Goal: Information Seeking & Learning: Learn about a topic

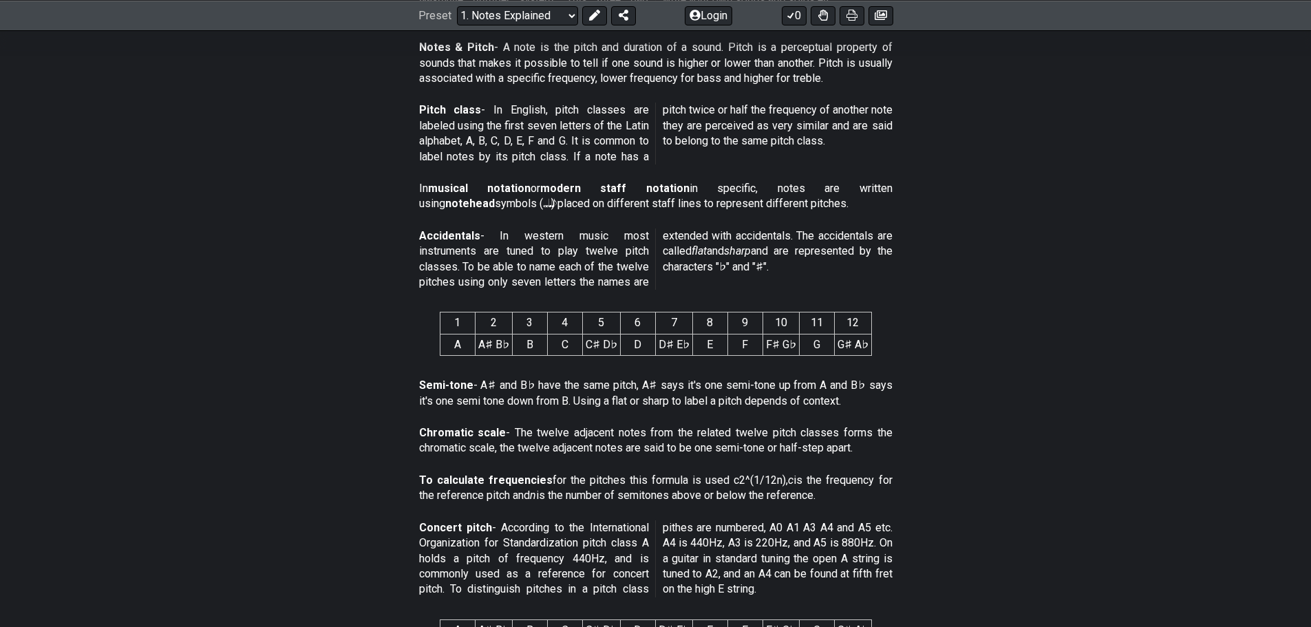
scroll to position [188, 0]
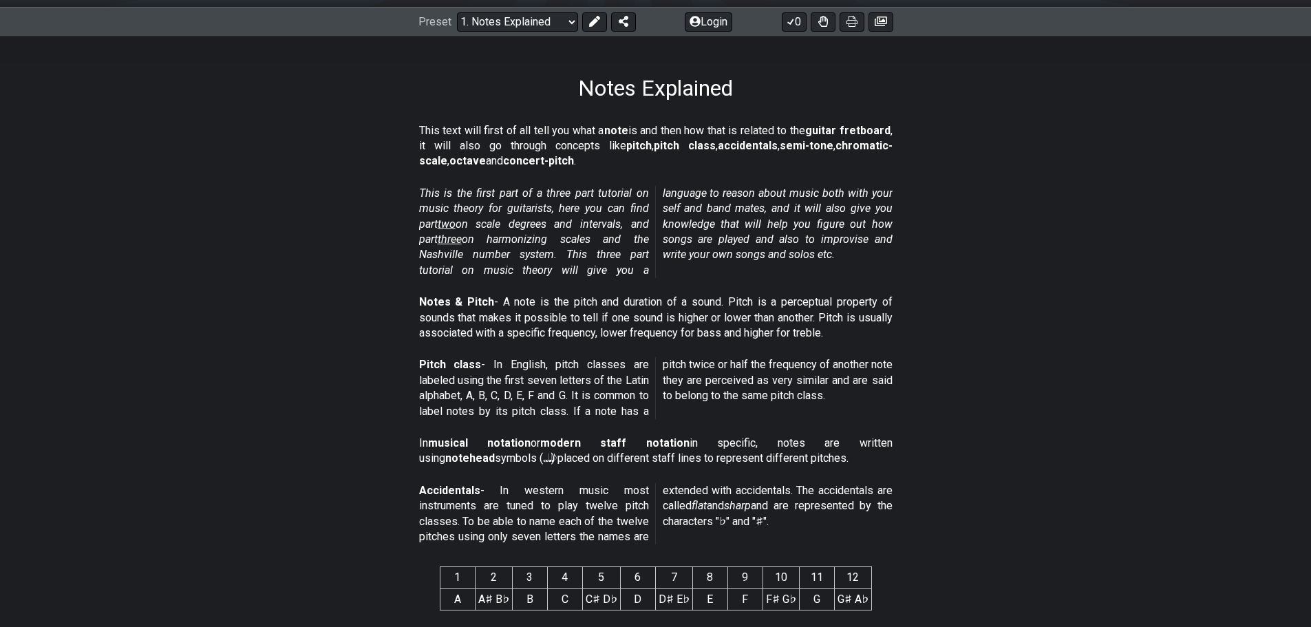
click at [1029, 214] on section "This is the first part of a three part tutorial on music theory for guitarists,…" at bounding box center [655, 234] width 1311 height 109
click at [1046, 203] on section "This is the first part of a three part tutorial on music theory for guitarists,…" at bounding box center [655, 234] width 1311 height 109
drag, startPoint x: 1046, startPoint y: 223, endPoint x: 1039, endPoint y: 212, distance: 13.0
click at [1046, 224] on section "This is the first part of a three part tutorial on music theory for guitarists,…" at bounding box center [655, 234] width 1311 height 109
click at [1034, 205] on section "This is the first part of a three part tutorial on music theory for guitarists,…" at bounding box center [655, 234] width 1311 height 109
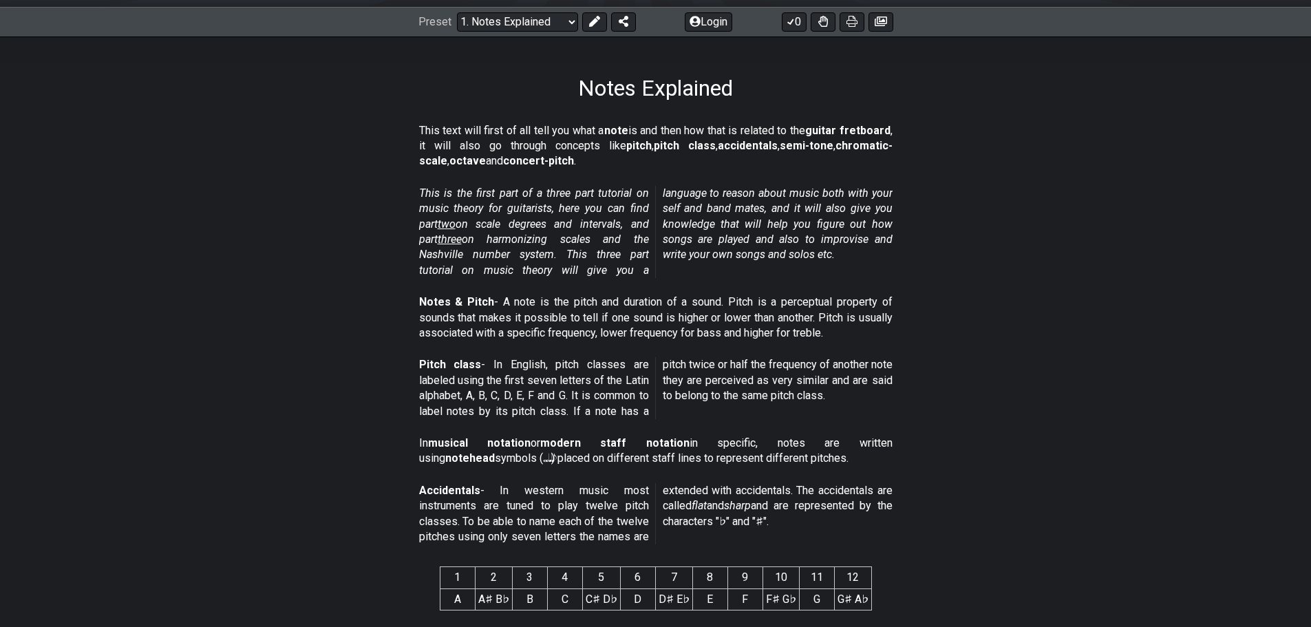
drag, startPoint x: 1064, startPoint y: 204, endPoint x: 1055, endPoint y: 194, distance: 13.2
click at [1056, 201] on section "This is the first part of a three part tutorial on music theory for guitarists,…" at bounding box center [655, 234] width 1311 height 109
click at [1055, 193] on section "This is the first part of a three part tutorial on music theory for guitarists,…" at bounding box center [655, 234] width 1311 height 109
click at [1055, 207] on section "This is the first part of a three part tutorial on music theory for guitarists,…" at bounding box center [655, 234] width 1311 height 109
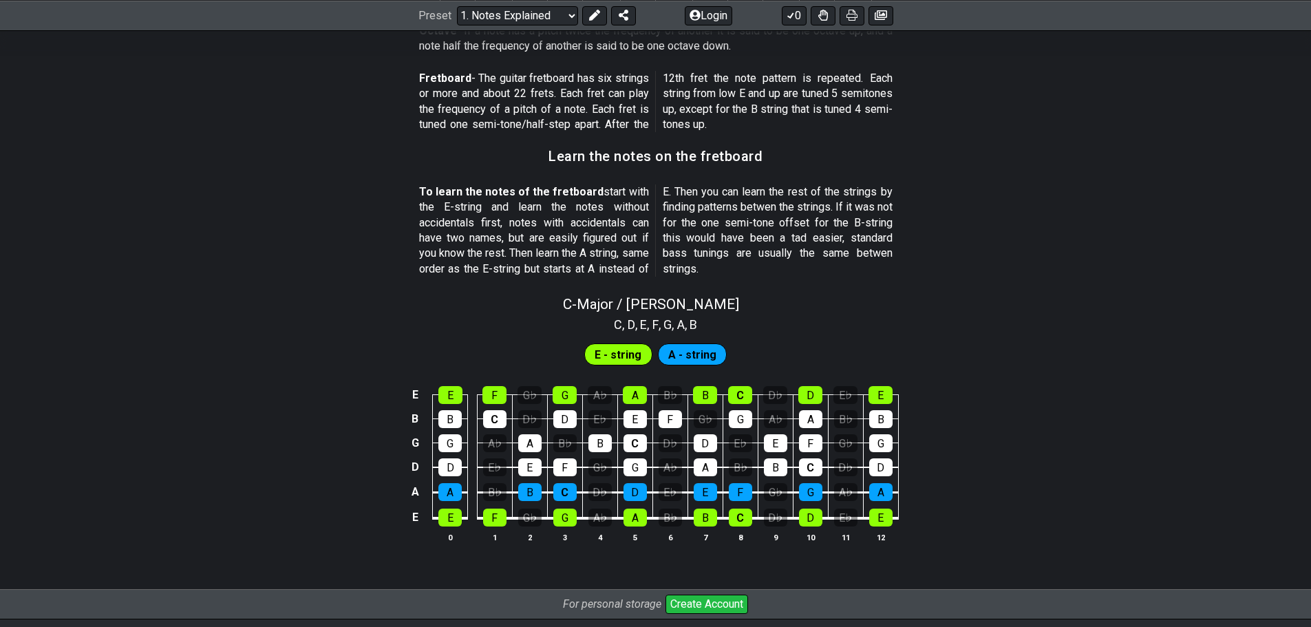
scroll to position [1101, 0]
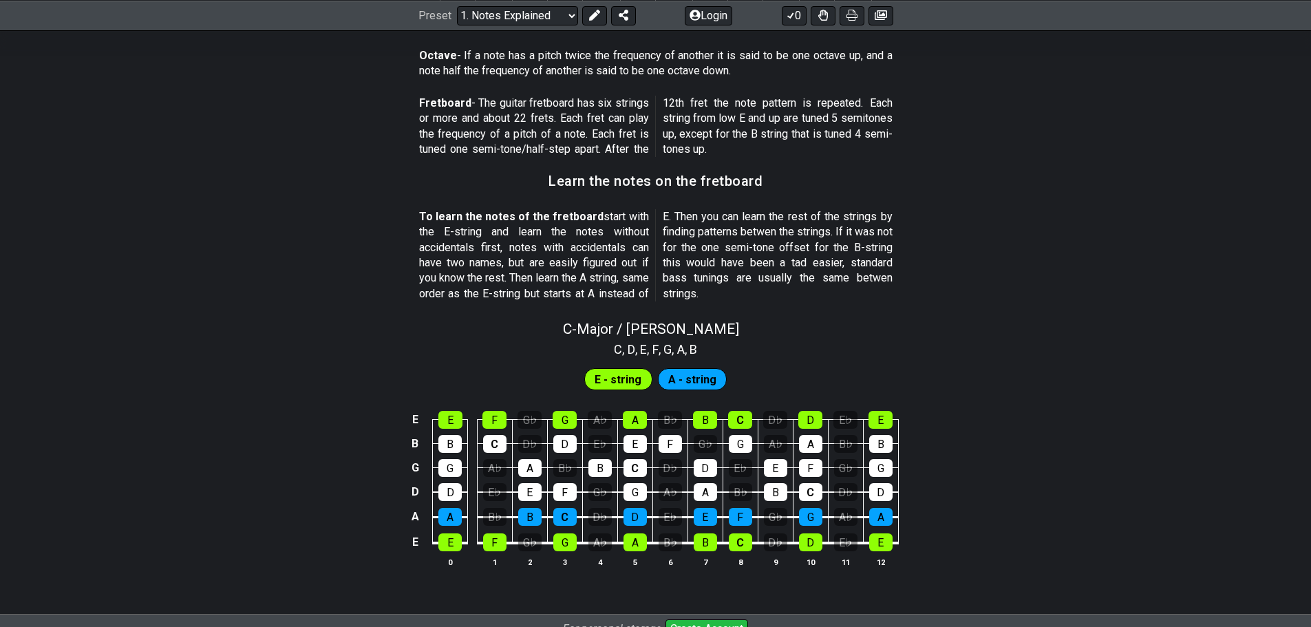
drag, startPoint x: 1058, startPoint y: 155, endPoint x: 1076, endPoint y: 134, distance: 27.3
click at [1075, 148] on section "Fretboard - The guitar fretboard has six strings or more and about 22 frets. Ea…" at bounding box center [655, 129] width 1311 height 78
click at [1077, 136] on section "Fretboard - The guitar fretboard has six strings or more and about 22 frets. Ea…" at bounding box center [655, 129] width 1311 height 78
drag, startPoint x: 1091, startPoint y: 174, endPoint x: 1068, endPoint y: 145, distance: 36.8
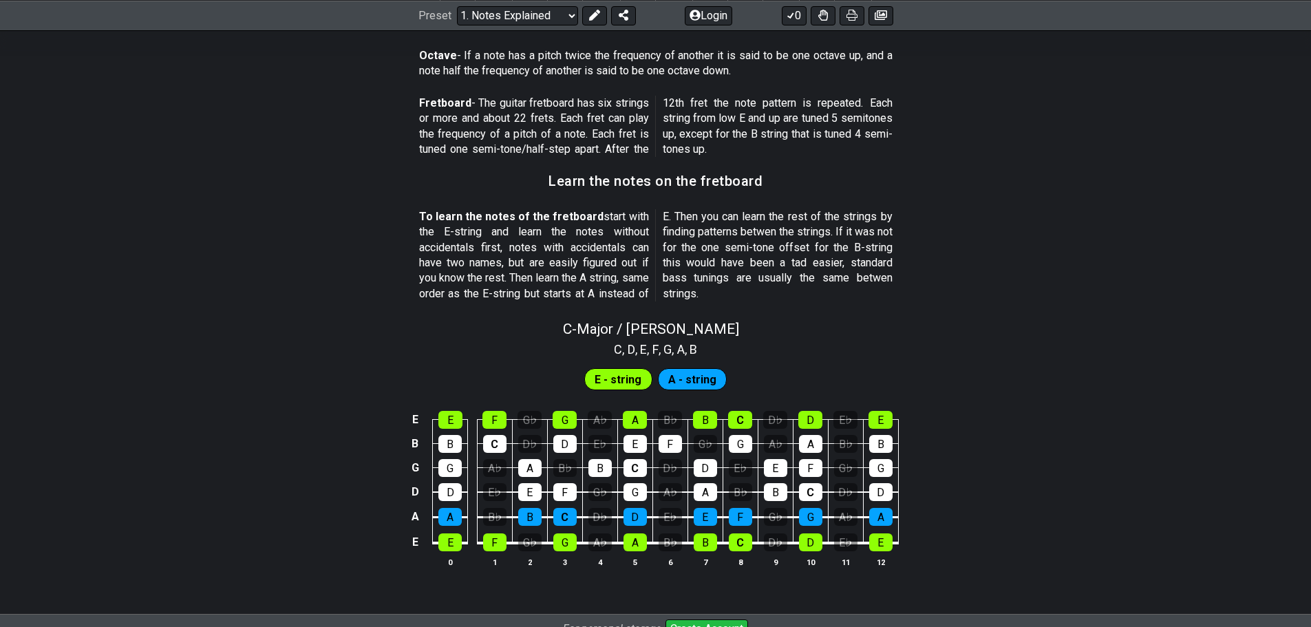
drag, startPoint x: 1068, startPoint y: 145, endPoint x: 1060, endPoint y: 150, distance: 9.6
click at [1067, 146] on section "Fretboard - The guitar fretboard has six strings or more and about 22 frets. Ea…" at bounding box center [655, 129] width 1311 height 78
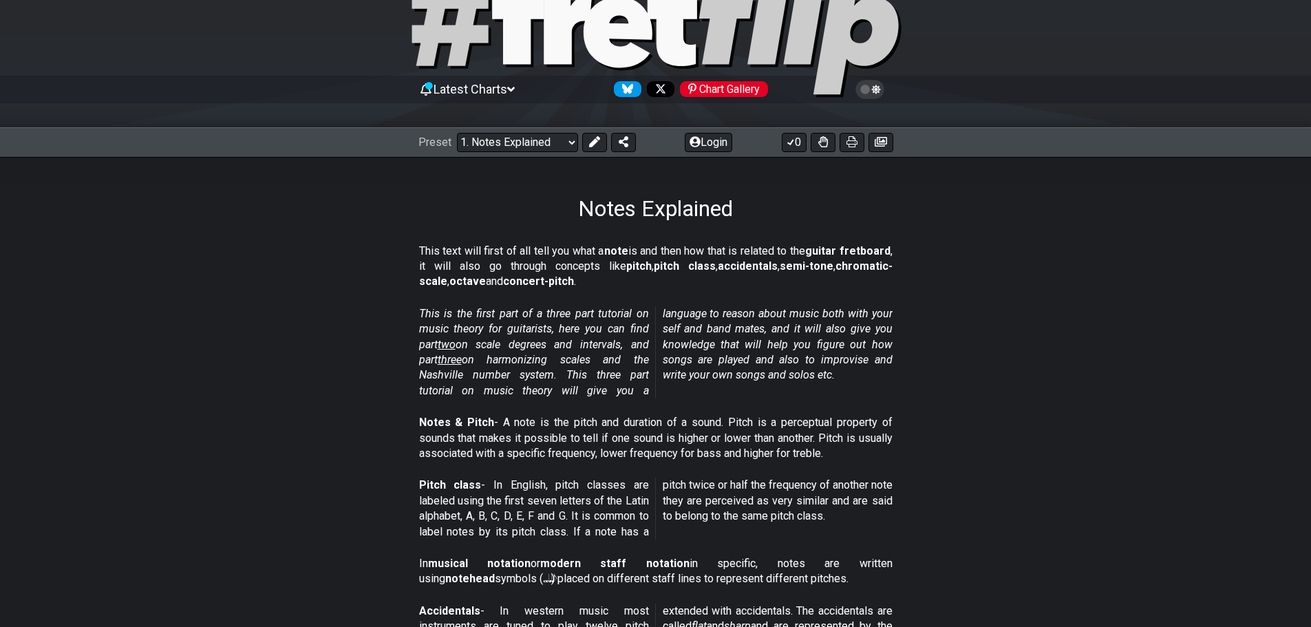
scroll to position [0, 0]
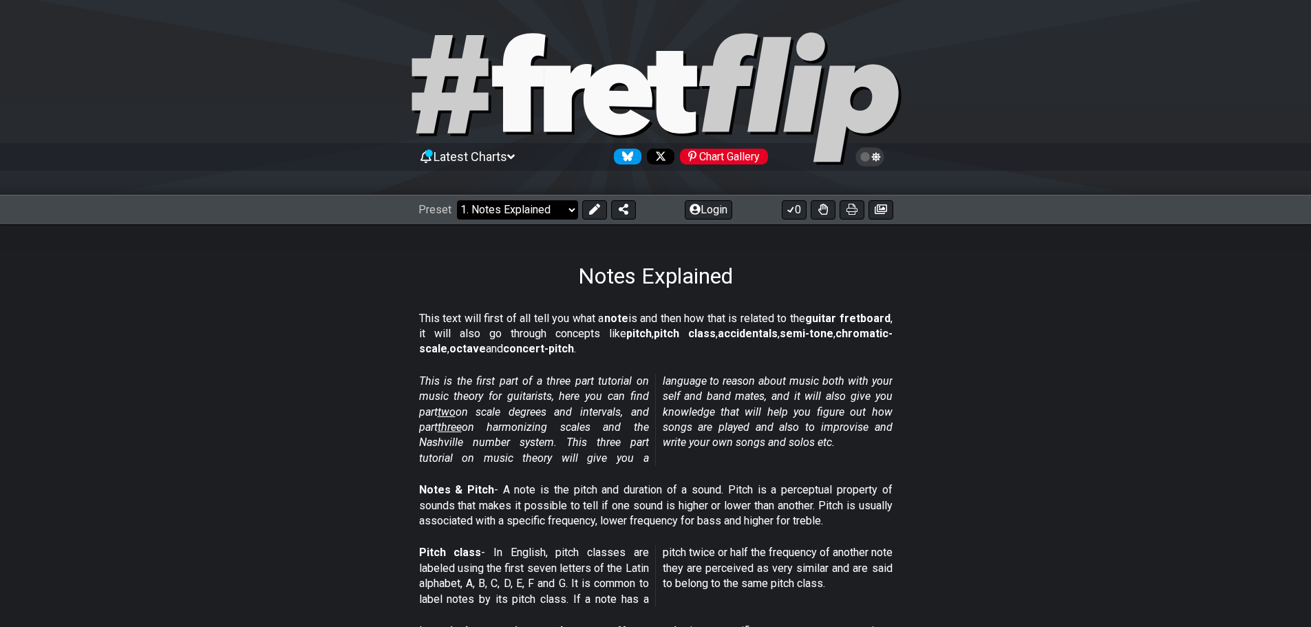
click at [512, 206] on select "Welcome to #fretflip! Initial Preset Custom Preset Minor Pentatonic Major Penta…" at bounding box center [517, 209] width 121 height 19
click at [457, 200] on select "Welcome to #fretflip! Initial Preset Custom Preset Minor Pentatonic Major Penta…" at bounding box center [517, 209] width 121 height 19
select select "/scale-degrees-and-intervals"
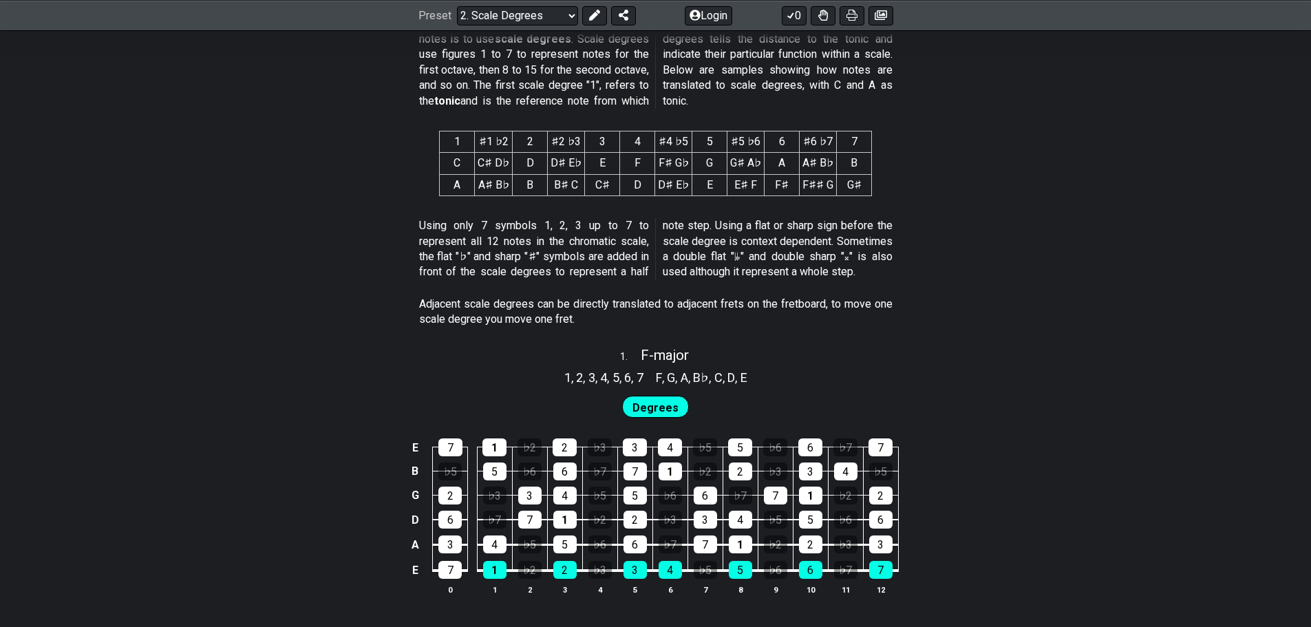
scroll to position [688, 0]
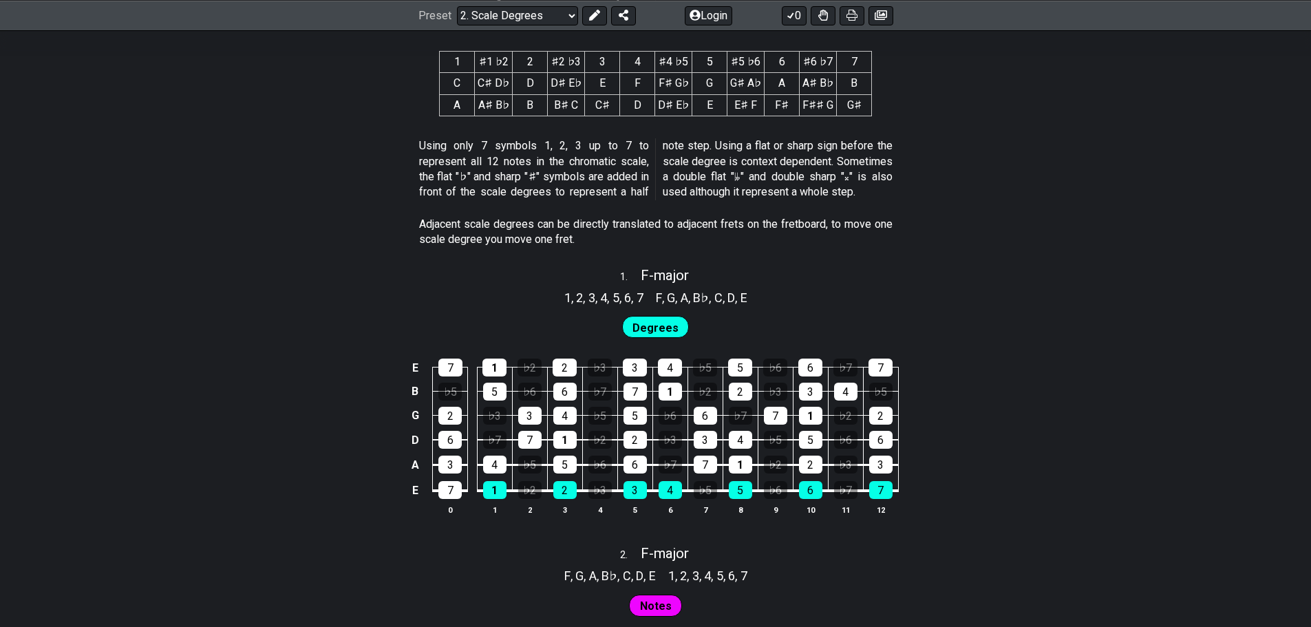
drag, startPoint x: 1014, startPoint y: 284, endPoint x: 1017, endPoint y: 268, distance: 16.2
click at [1014, 281] on div "1 . F - major 1 , 2 , 3 , 4 , 5 , 6 , 7 F , G , A , B♭ , C , D , E Degrees E 7 …" at bounding box center [655, 397] width 1311 height 276
click at [1017, 268] on div "1 . F - major" at bounding box center [655, 272] width 1311 height 26
select select "F"
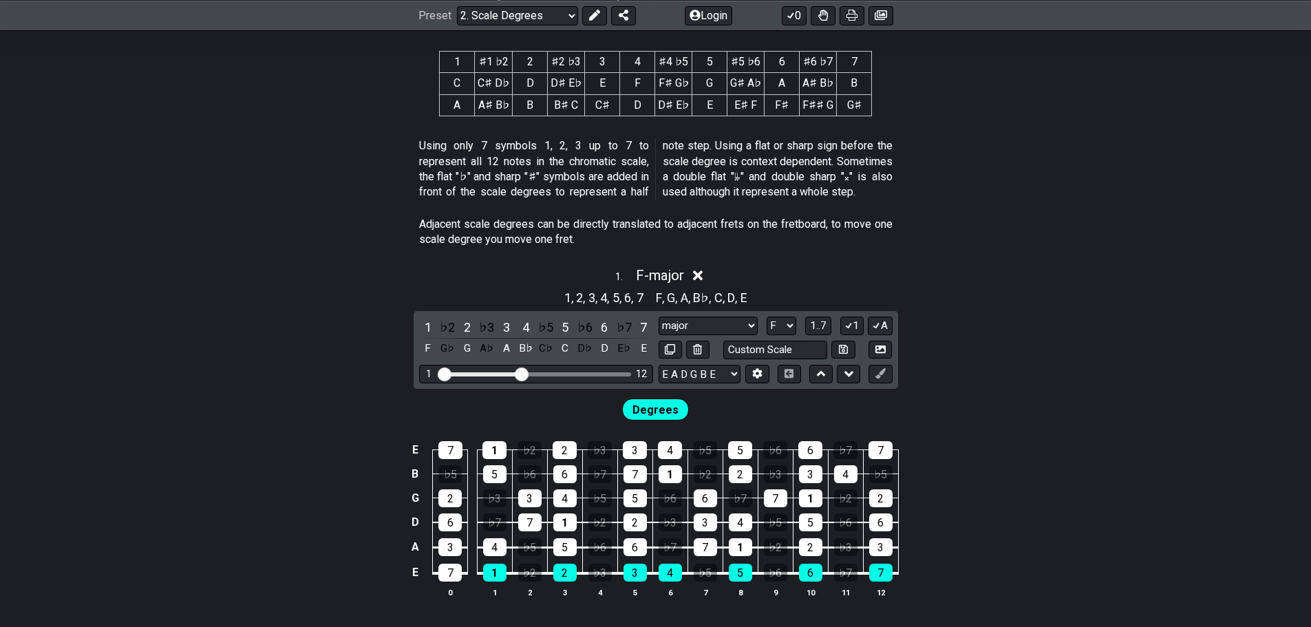
click at [1014, 283] on div "1 . F - major 1 , 2 , 3 , 4 , 5 , 6 , 7 F , G , A , B♭ , C , D , E 1 ♭2 2 ♭3 3 …" at bounding box center [655, 438] width 1311 height 358
click at [987, 272] on div "1 . F - major" at bounding box center [655, 272] width 1311 height 26
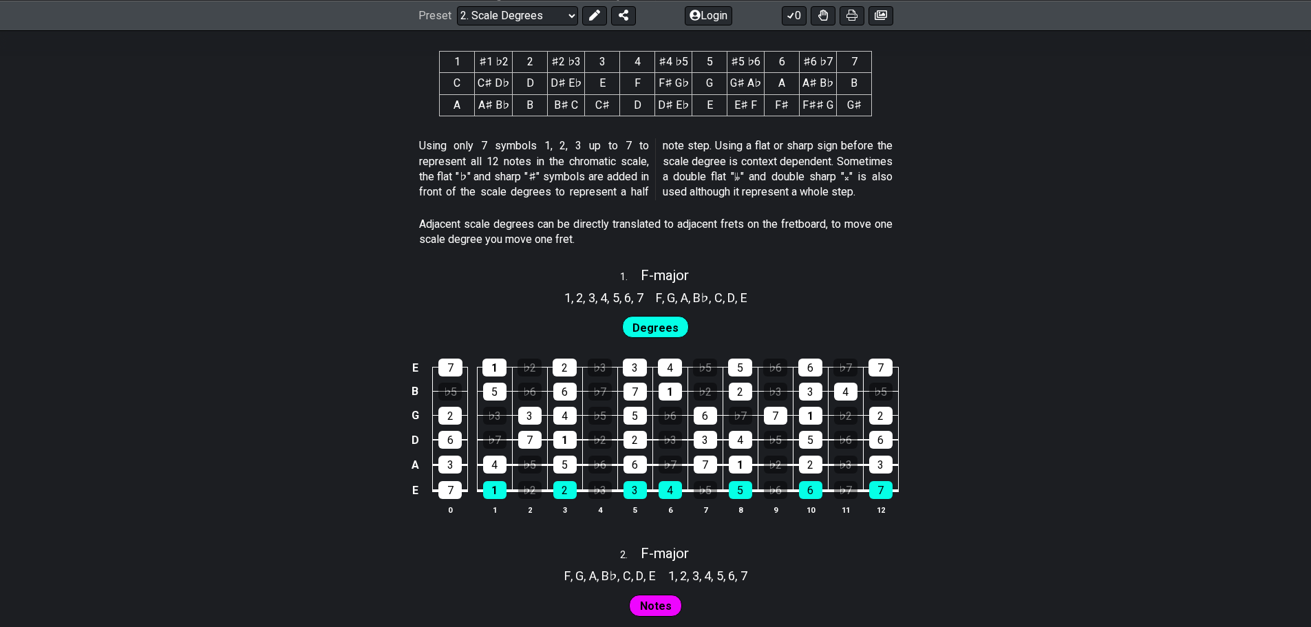
click at [1005, 279] on div "1 . F - major" at bounding box center [655, 272] width 1311 height 26
select select "F"
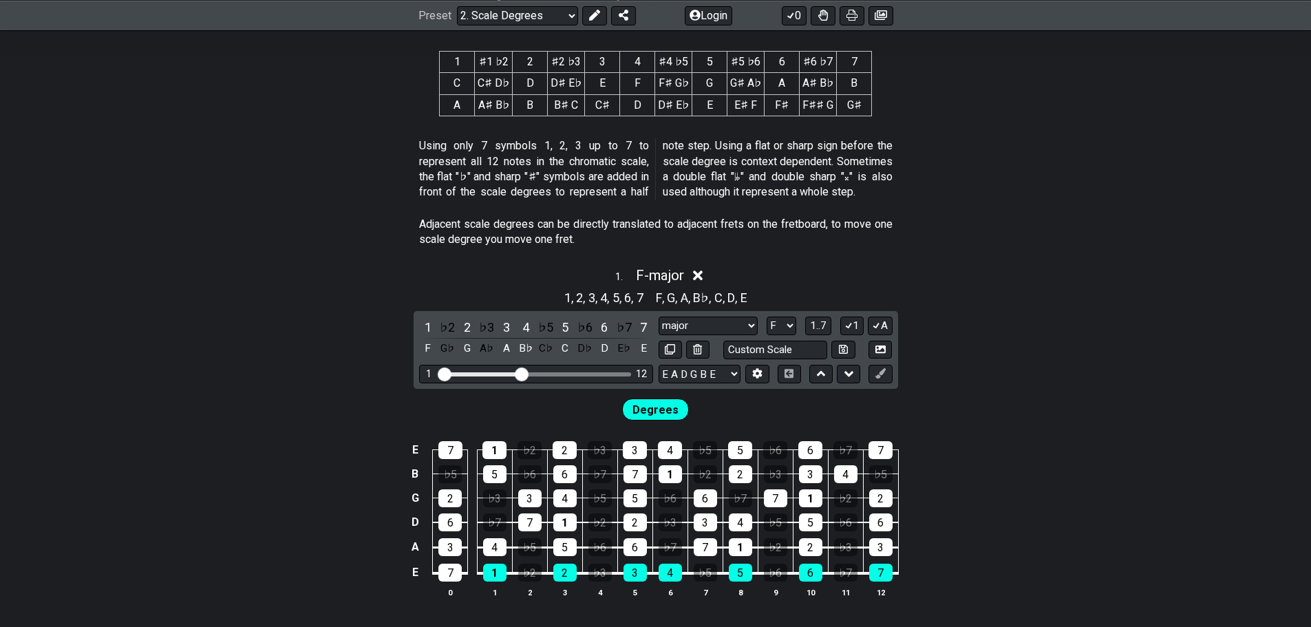
click at [1005, 279] on div "1 . F - major" at bounding box center [655, 272] width 1311 height 26
